Goal: Information Seeking & Learning: Compare options

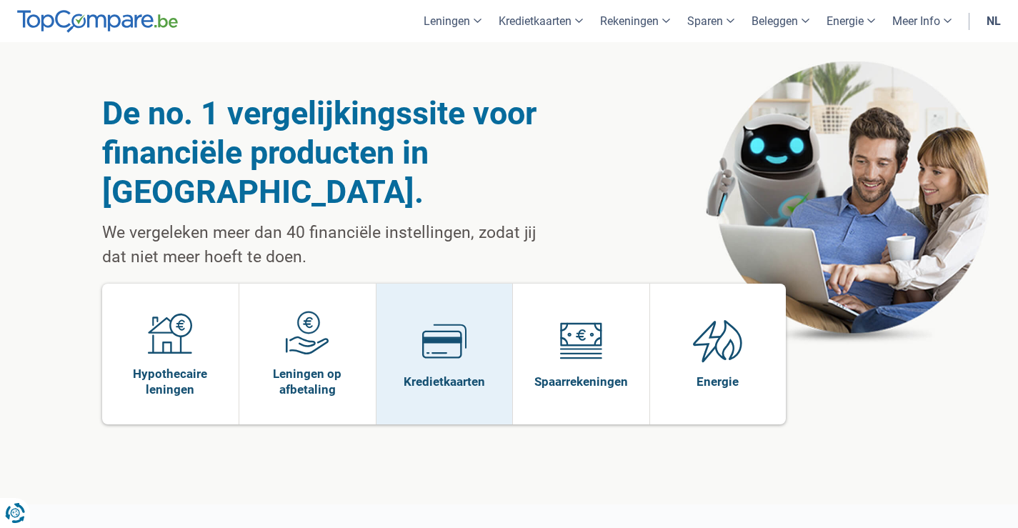
click at [443, 321] on img at bounding box center [444, 341] width 44 height 44
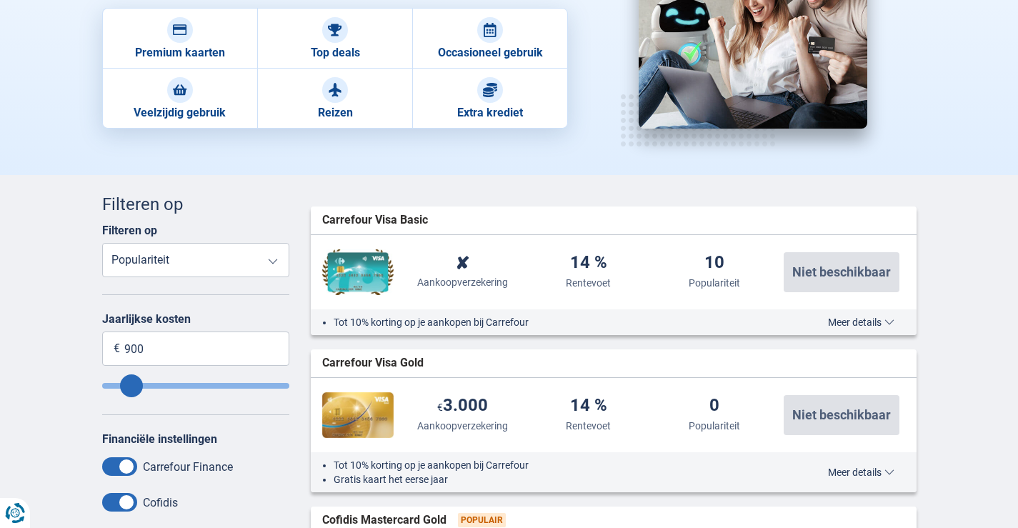
scroll to position [286, 0]
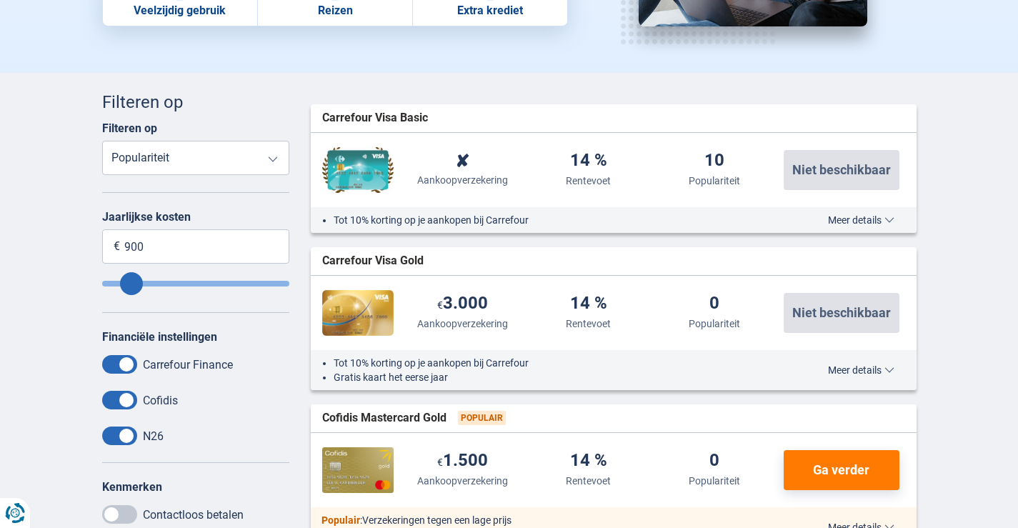
click at [228, 158] on select "Jaarlijkse kosten Aankoopverzekering Rentevoet Populariteit" at bounding box center [196, 158] width 188 height 34
select select "Annualfee+"
click at [102, 141] on select "Jaarlijkse kosten Aankoopverzekering Rentevoet Populariteit" at bounding box center [196, 158] width 188 height 34
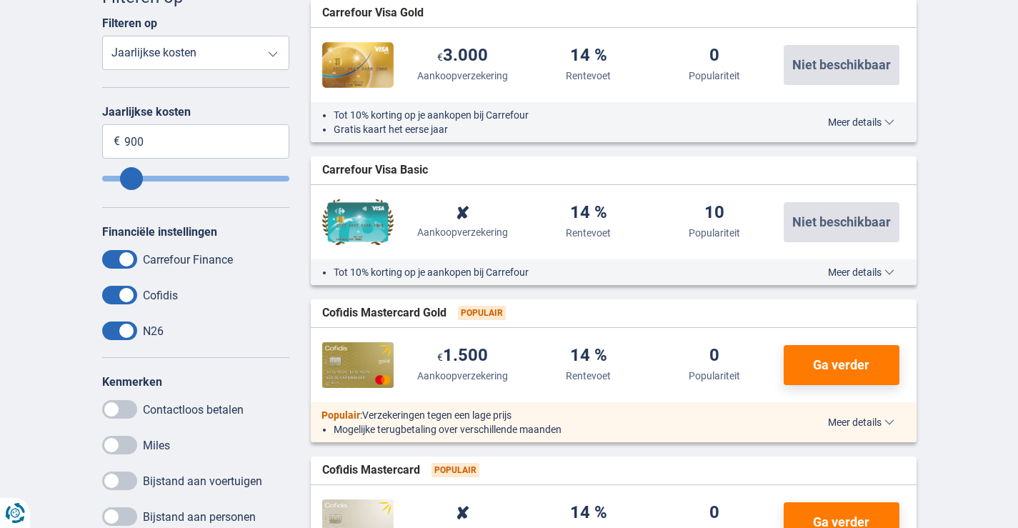
scroll to position [429, 0]
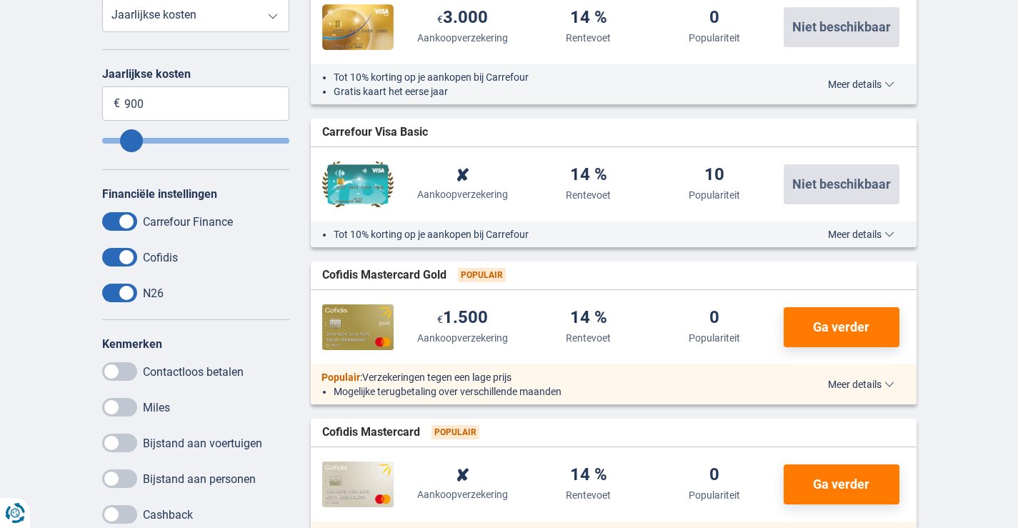
click at [111, 294] on span at bounding box center [119, 293] width 35 height 19
click at [0, 0] on input "checkbox" at bounding box center [0, 0] width 0 height 0
click at [105, 264] on span at bounding box center [119, 257] width 35 height 19
click at [0, 0] on input "checkbox" at bounding box center [0, 0] width 0 height 0
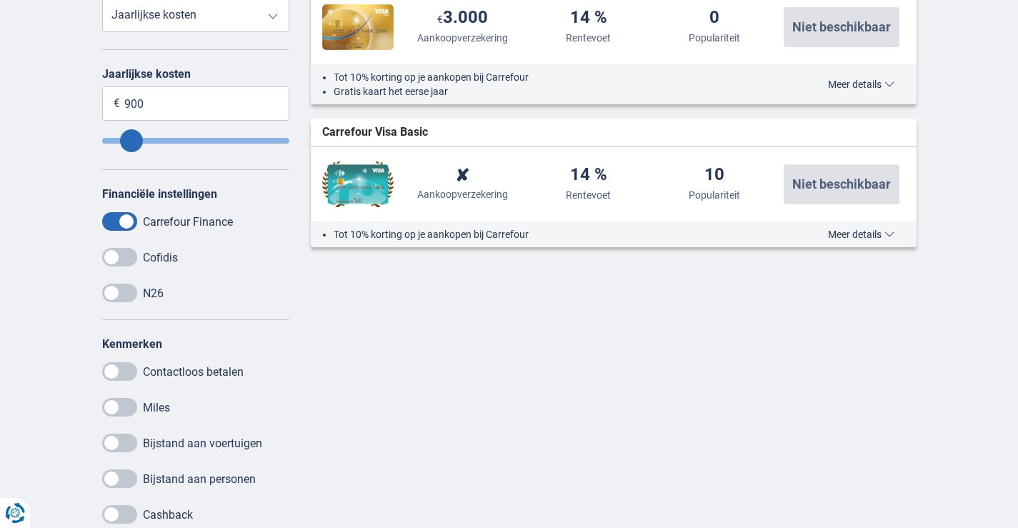
click at [106, 219] on span at bounding box center [119, 221] width 35 height 19
click at [0, 0] on input "checkbox" at bounding box center [0, 0] width 0 height 0
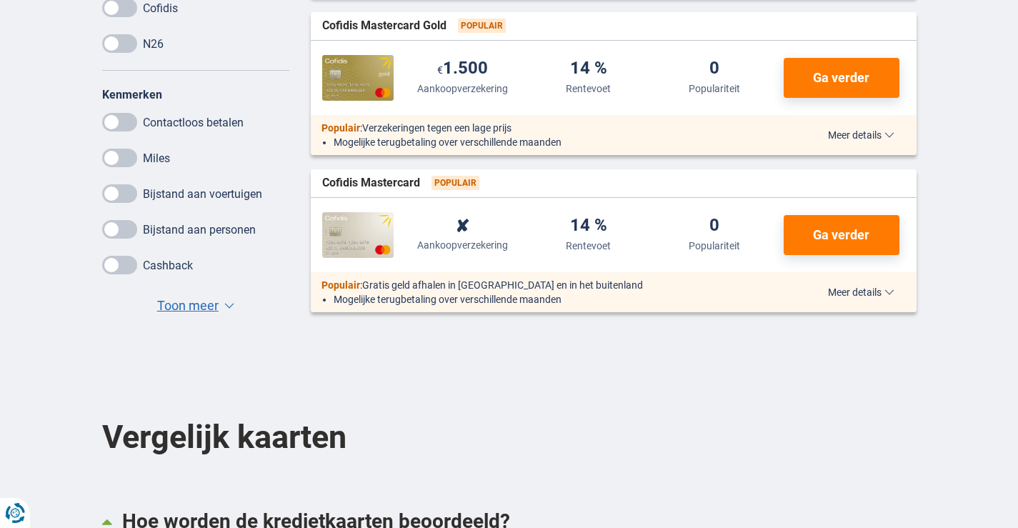
scroll to position [714, 0]
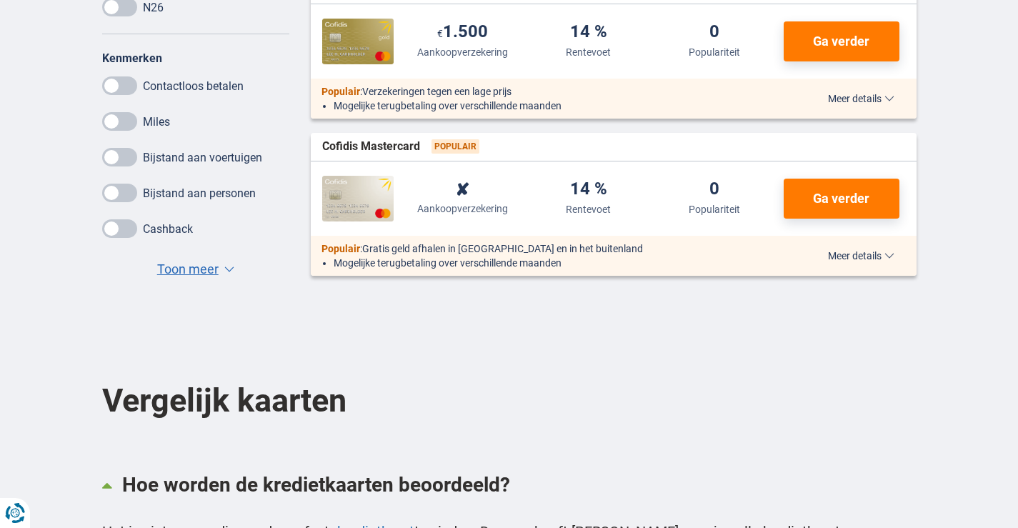
click at [226, 264] on button "Toon meer Toon minder ▼ ▲" at bounding box center [196, 269] width 86 height 20
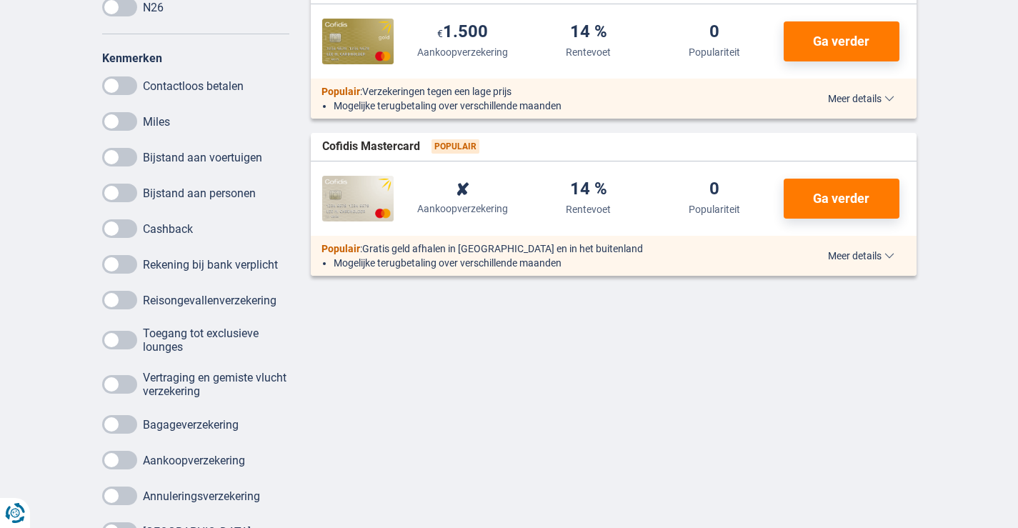
click at [130, 299] on span at bounding box center [119, 300] width 35 height 19
click at [0, 0] on input "checkbox" at bounding box center [0, 0] width 0 height 0
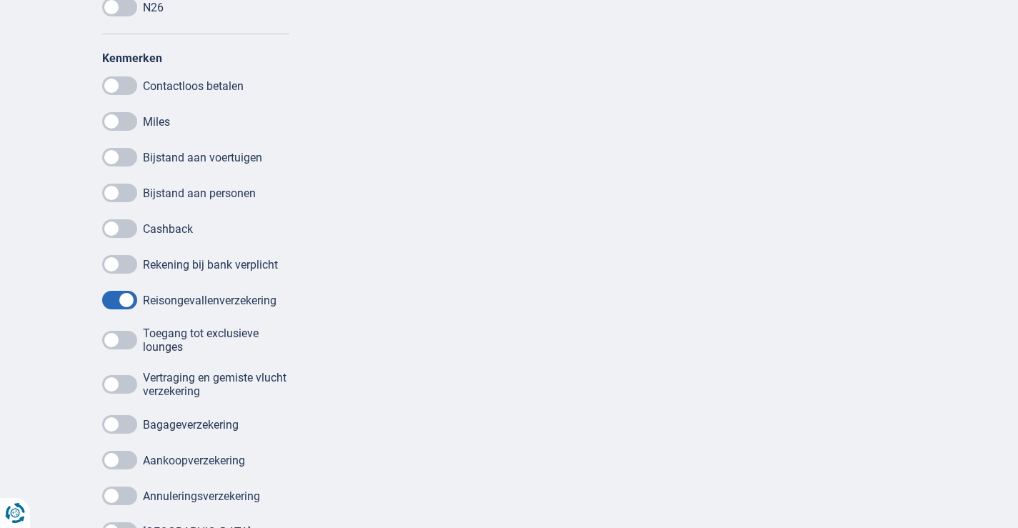
scroll to position [786, 0]
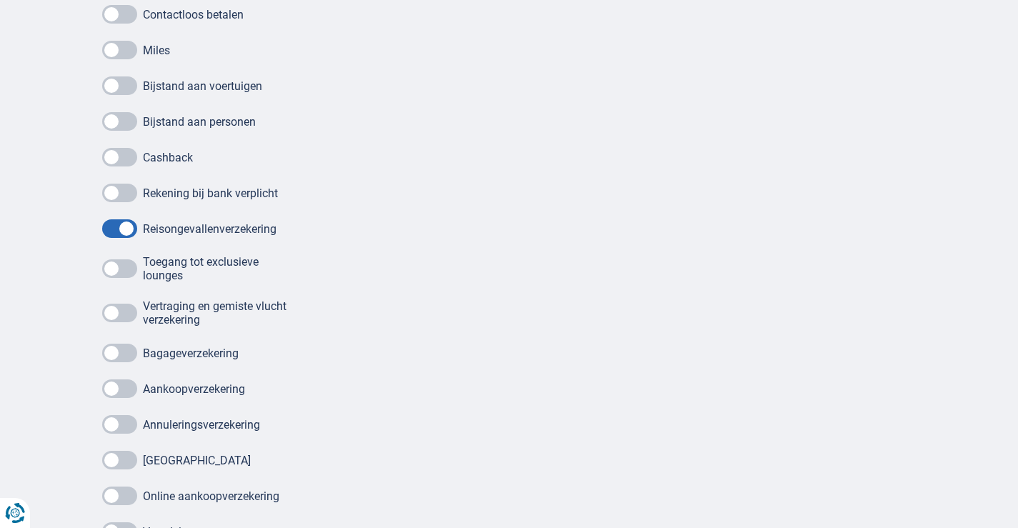
click at [134, 354] on span at bounding box center [119, 353] width 35 height 19
click at [0, 0] on input "checkbox" at bounding box center [0, 0] width 0 height 0
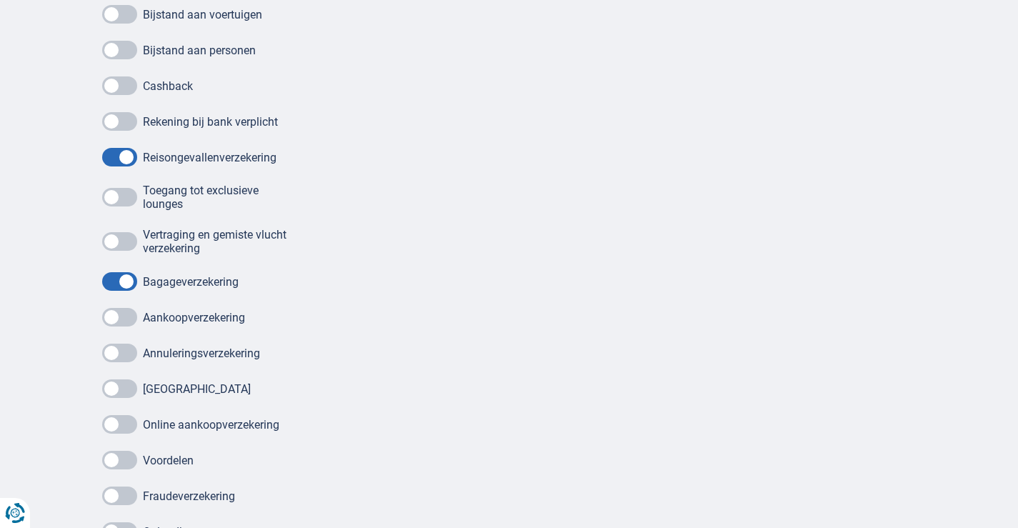
click at [132, 351] on span at bounding box center [119, 353] width 35 height 19
click at [0, 0] on input "checkbox" at bounding box center [0, 0] width 0 height 0
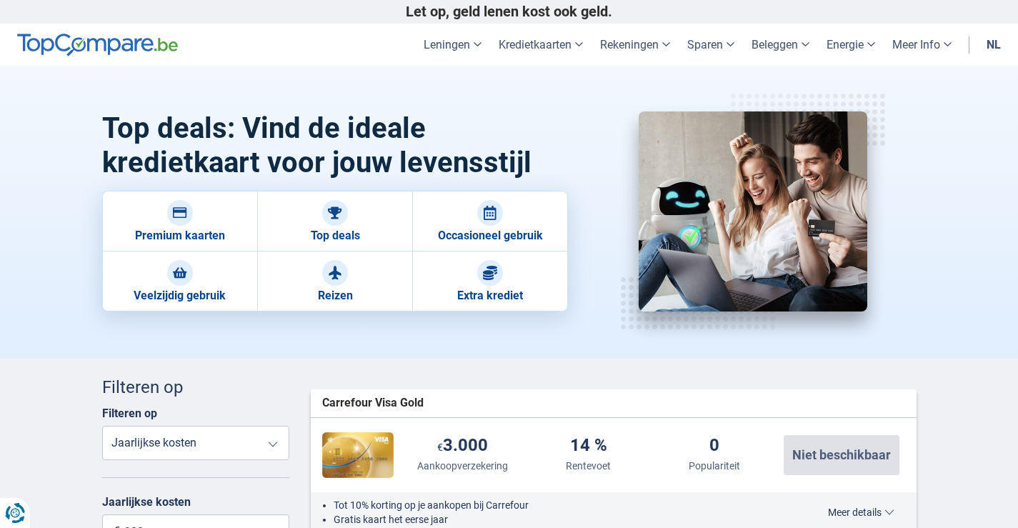
scroll to position [0, 0]
